Goal: Task Accomplishment & Management: Manage account settings

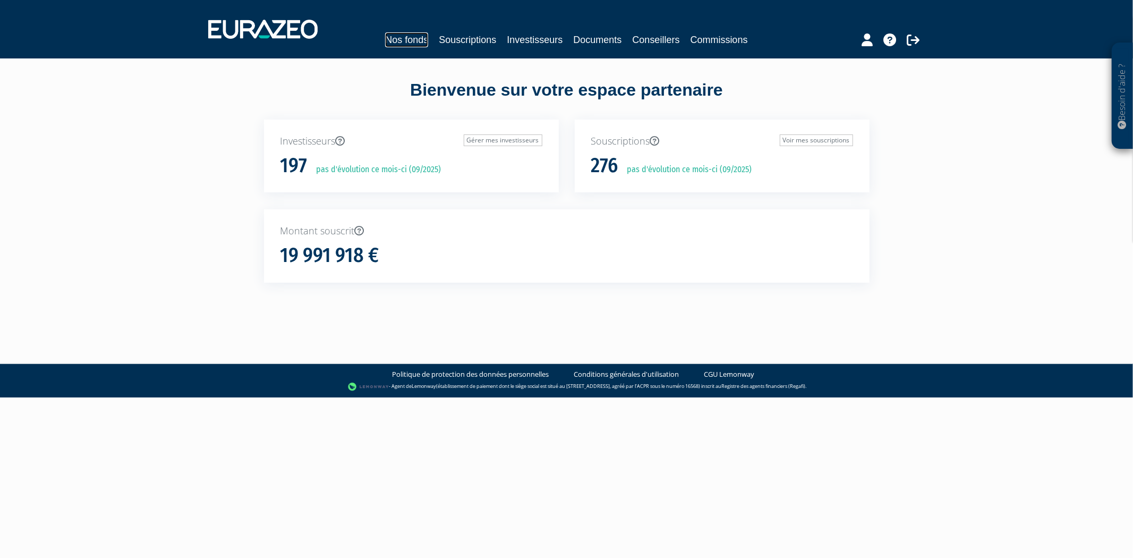
click at [414, 44] on link "Nos fonds" at bounding box center [406, 39] width 43 height 15
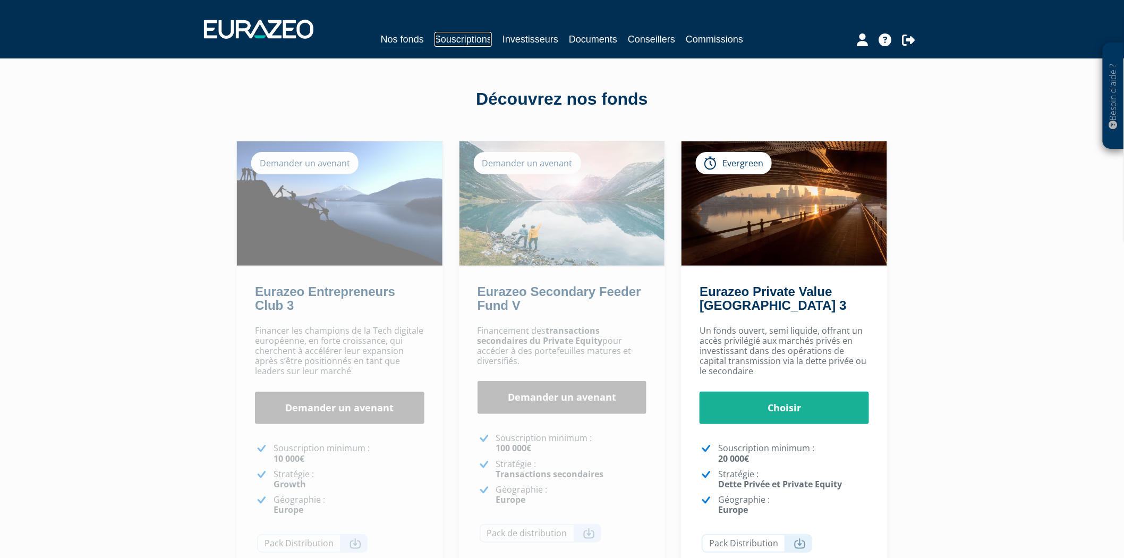
click at [463, 36] on link "Souscriptions" at bounding box center [462, 39] width 57 height 15
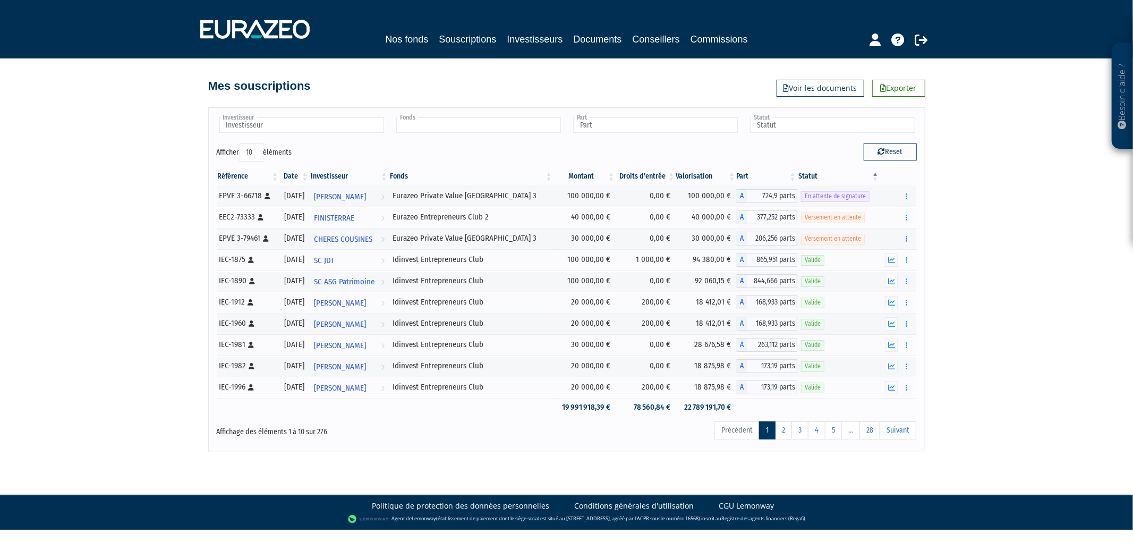
click at [442, 126] on input "text" at bounding box center [478, 124] width 165 height 15
type input "s"
type input "Fonds"
click at [473, 116] on ul at bounding box center [477, 126] width 169 height 20
drag, startPoint x: 469, startPoint y: 130, endPoint x: 285, endPoint y: 131, distance: 184.3
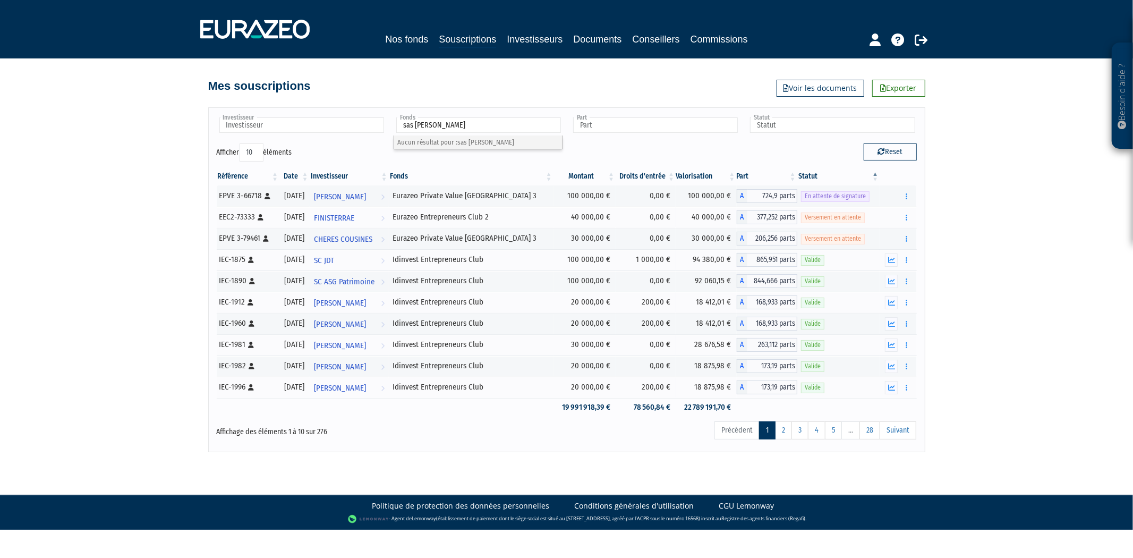
click at [287, 130] on div "Investisseur ACME AGENCE CONSEIL EN MEDIAS ELECTRONIQUES ADANE ADEFACT ADRIEN F…" at bounding box center [567, 130] width 716 height 28
type input "Fond"
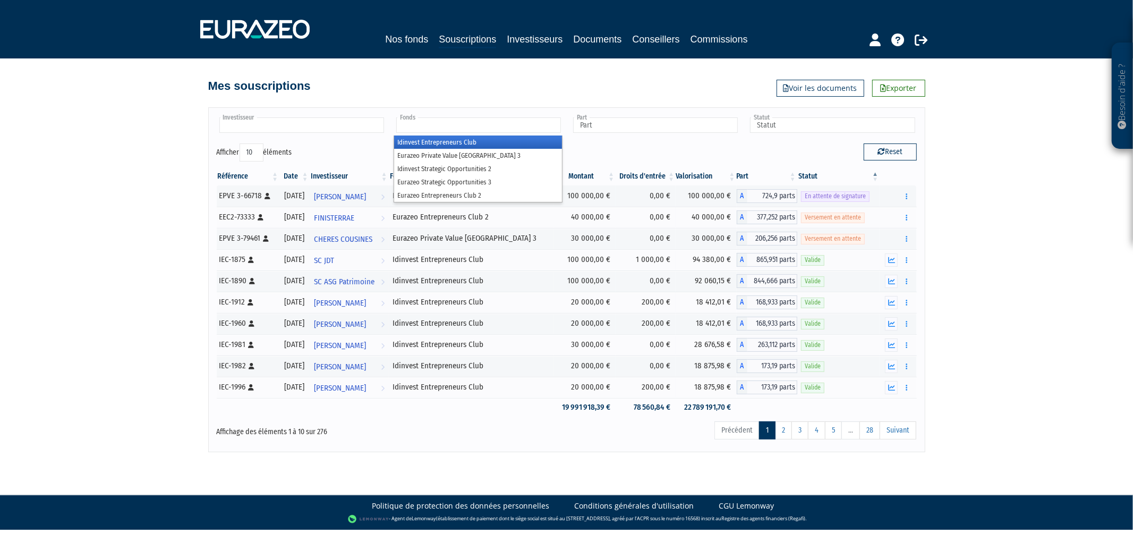
click at [285, 131] on input "text" at bounding box center [301, 124] width 165 height 15
type input "Fonds"
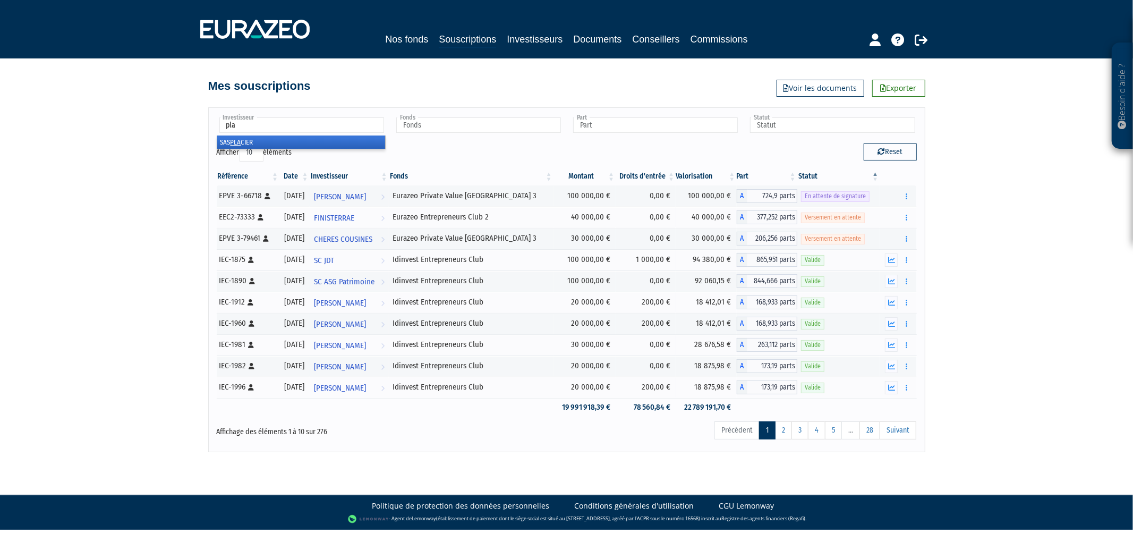
type input "pla"
click at [254, 141] on li "SAS PLA CIER" at bounding box center [301, 141] width 168 height 13
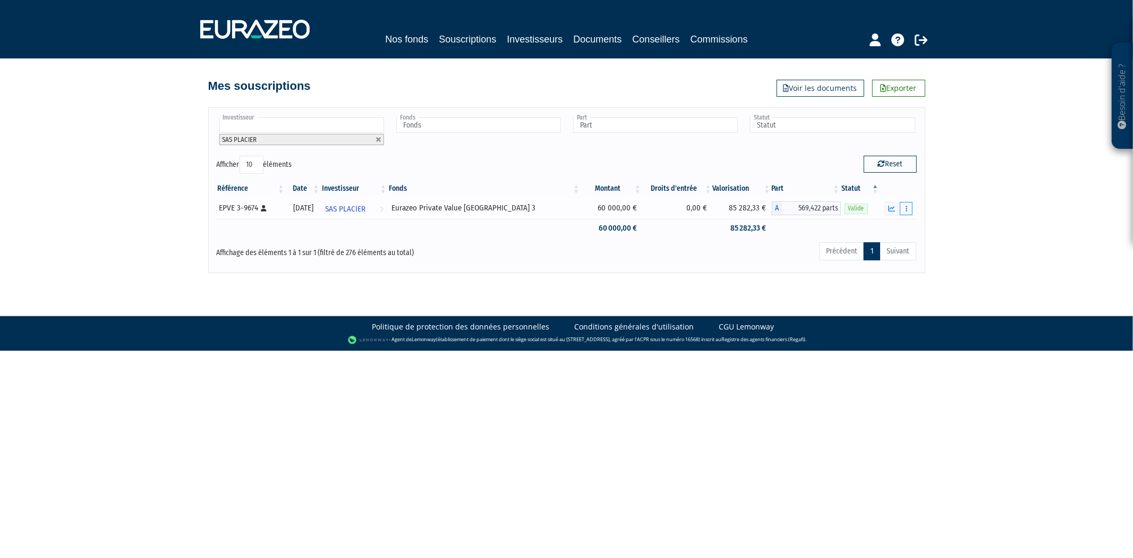
click at [901, 205] on button "button" at bounding box center [905, 208] width 13 height 13
click at [888, 200] on td "Rachat libre" at bounding box center [897, 208] width 37 height 21
click at [893, 205] on icon "button" at bounding box center [891, 208] width 7 height 7
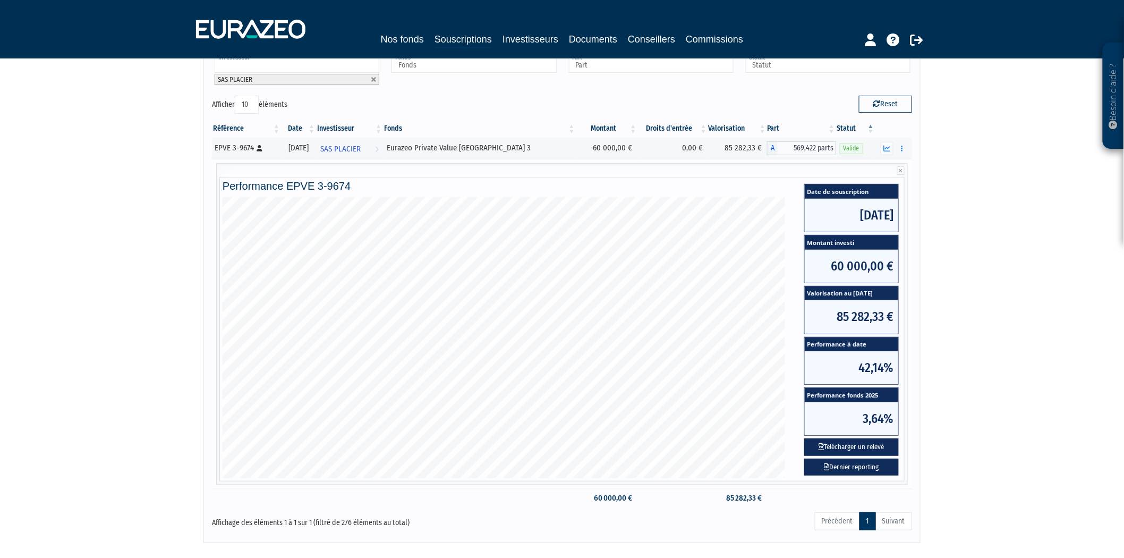
scroll to position [123, 0]
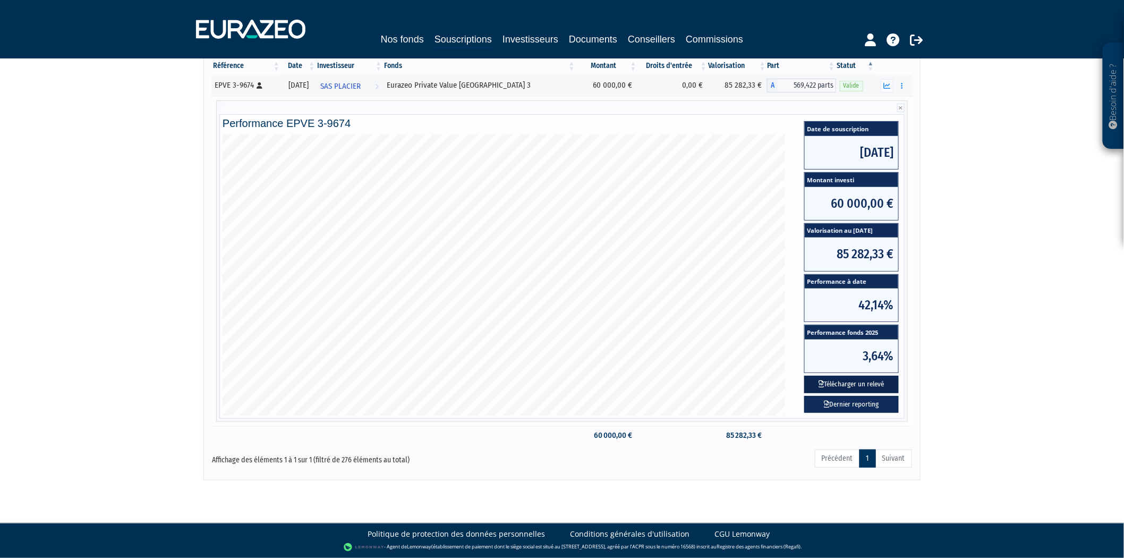
click at [829, 384] on button "Télécharger un relevé" at bounding box center [851, 384] width 95 height 18
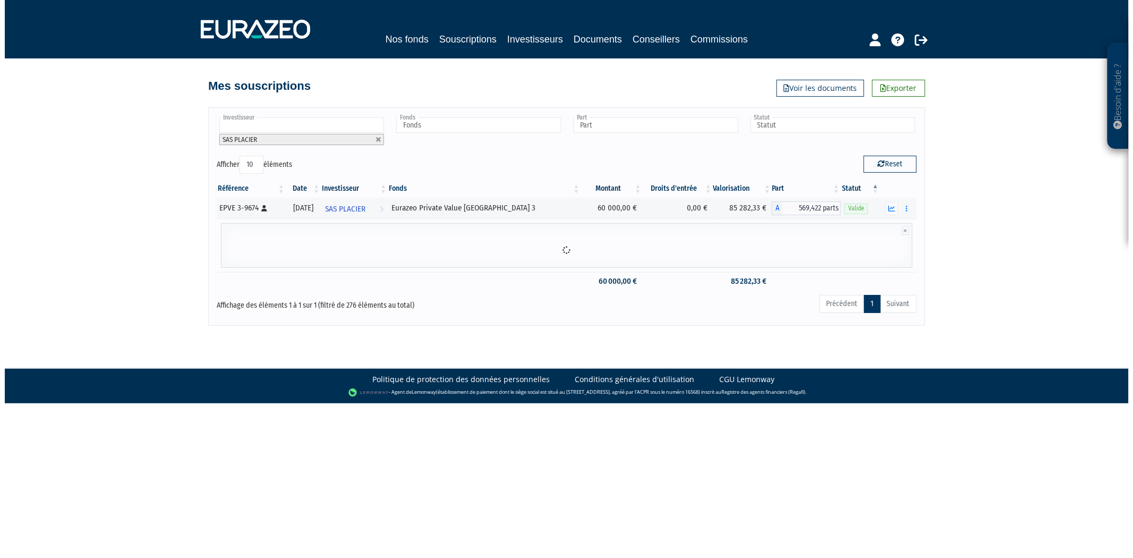
scroll to position [0, 0]
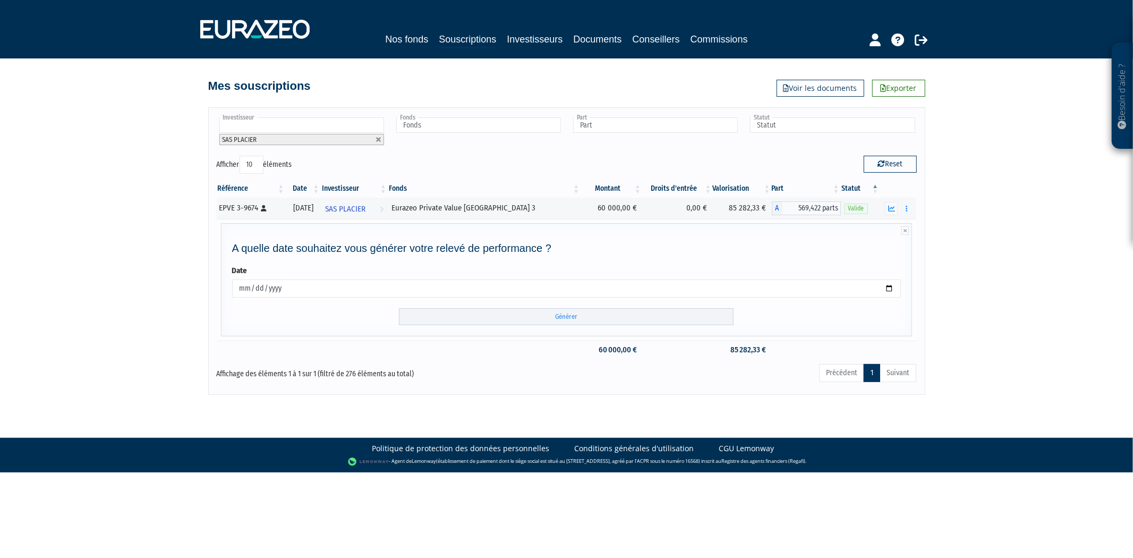
click at [471, 294] on input "2025-09-15" at bounding box center [566, 288] width 669 height 18
type input "2025-09-03"
type input "2025-07-31"
click at [480, 316] on input "Générer" at bounding box center [566, 317] width 335 height 18
